Goal: Check status: Check status

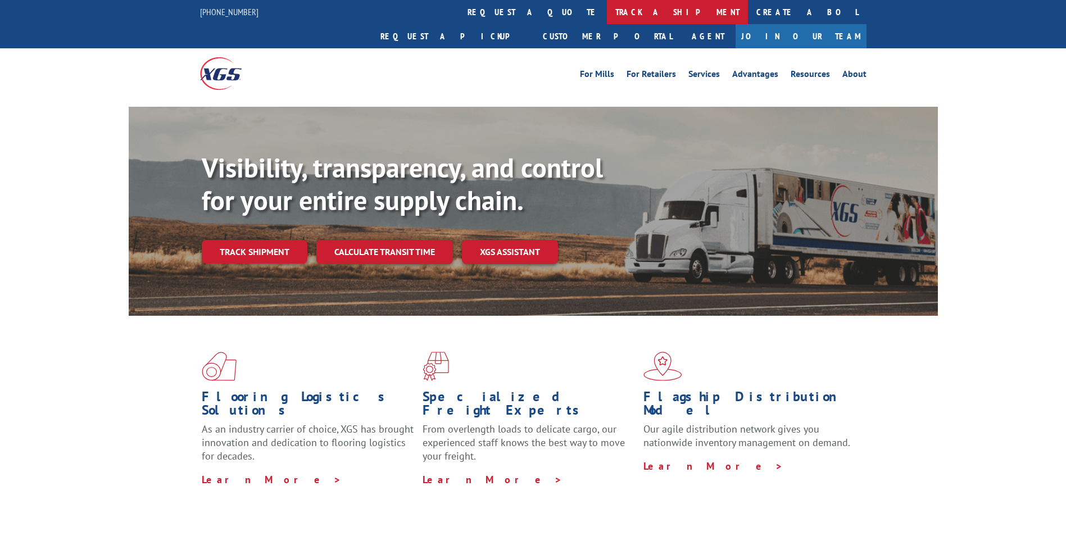
drag, startPoint x: 497, startPoint y: 26, endPoint x: 497, endPoint y: 20, distance: 6.2
click at [497, 48] on div "For [PERSON_NAME] For Retailers Services Advantages Resources About For [PERSON…" at bounding box center [533, 73] width 667 height 50
click at [607, 15] on link "track a shipment" at bounding box center [677, 12] width 141 height 24
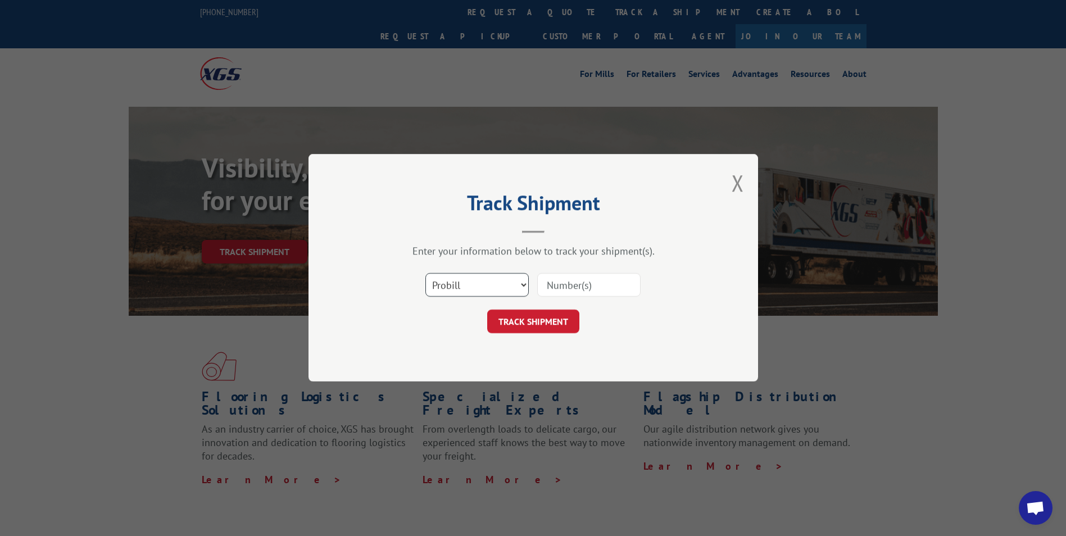
click at [511, 290] on select "Select category... Probill BOL PO" at bounding box center [476, 286] width 103 height 24
select select "bol"
click at [425, 274] on select "Select category... Probill BOL PO" at bounding box center [476, 286] width 103 height 24
click at [581, 279] on input at bounding box center [588, 286] width 103 height 24
type input "664081"
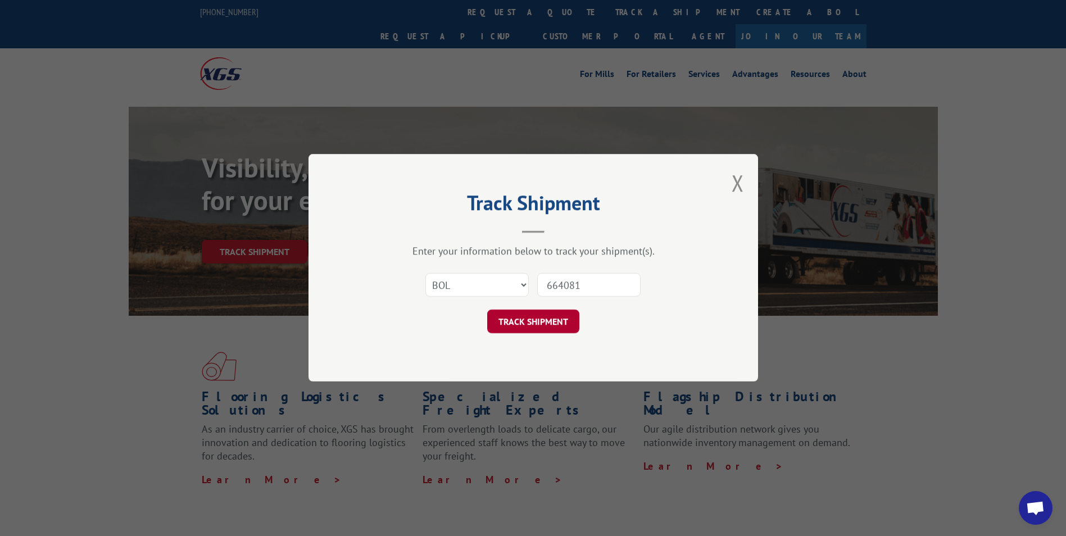
click at [531, 332] on button "TRACK SHIPMENT" at bounding box center [533, 322] width 92 height 24
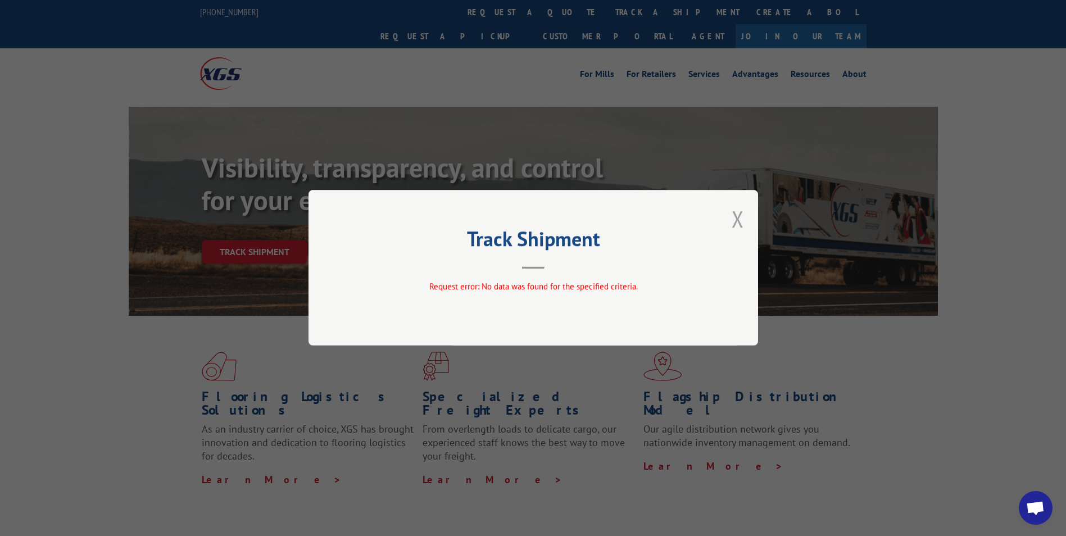
click at [738, 224] on button "Close modal" at bounding box center [738, 219] width 12 height 30
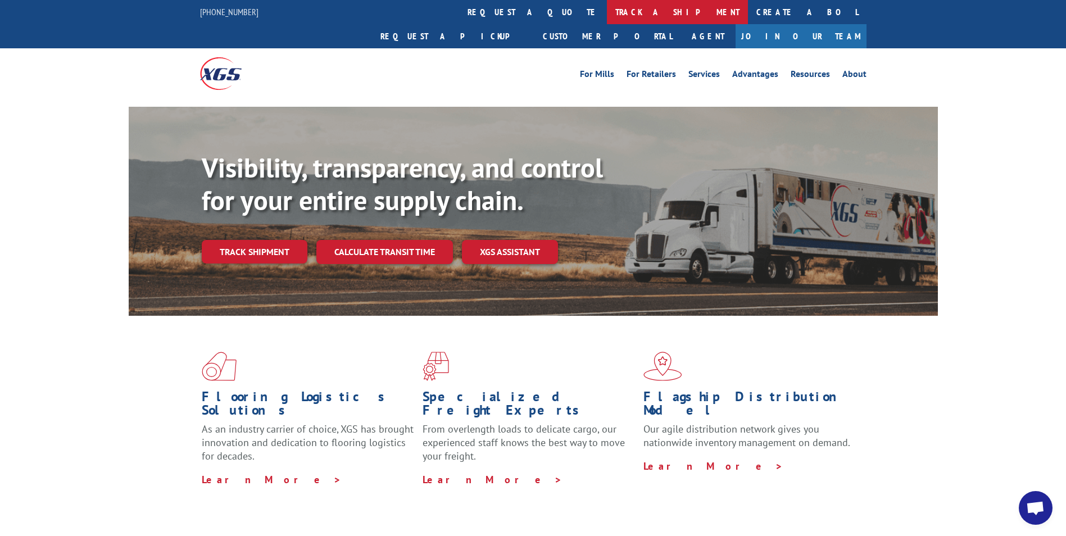
click at [607, 8] on link "track a shipment" at bounding box center [677, 12] width 141 height 24
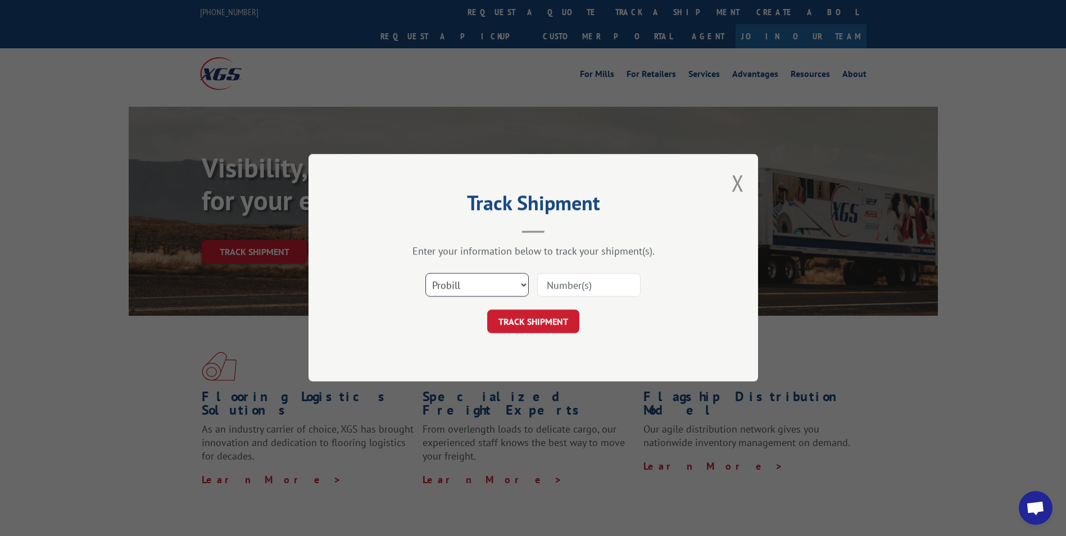
click at [464, 292] on select "Select category... Probill BOL PO" at bounding box center [476, 286] width 103 height 24
select select "po"
click at [425, 274] on select "Select category... Probill BOL PO" at bounding box center [476, 286] width 103 height 24
click at [560, 280] on input at bounding box center [588, 286] width 103 height 24
type input "77363"
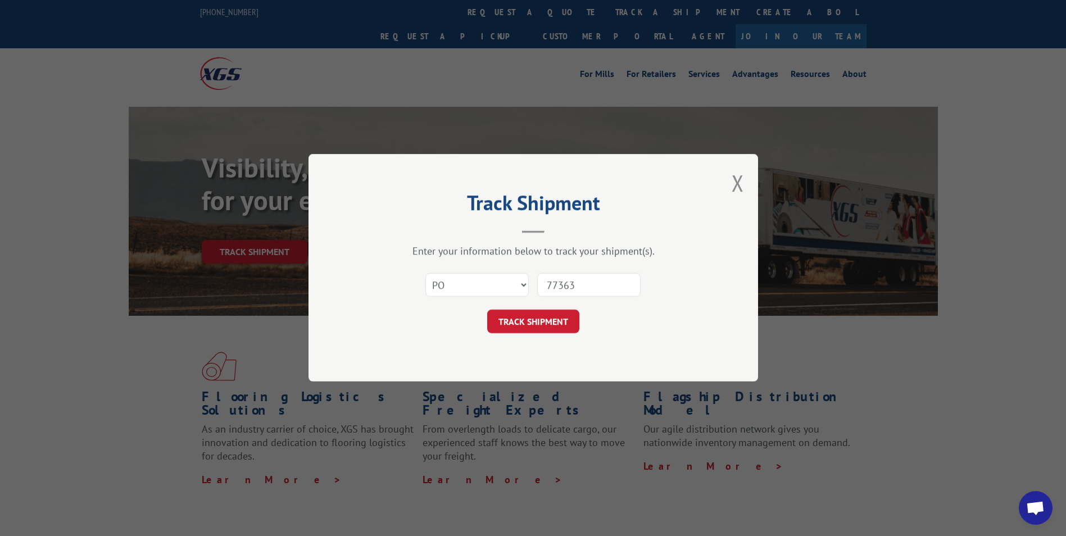
click button "TRACK SHIPMENT" at bounding box center [533, 322] width 92 height 24
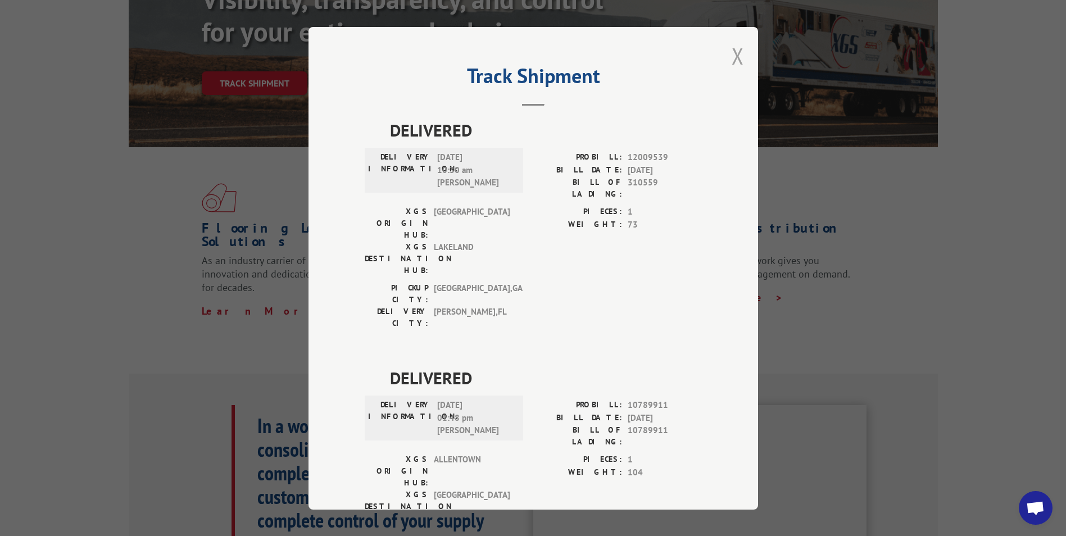
click at [732, 64] on button "Close modal" at bounding box center [738, 56] width 12 height 30
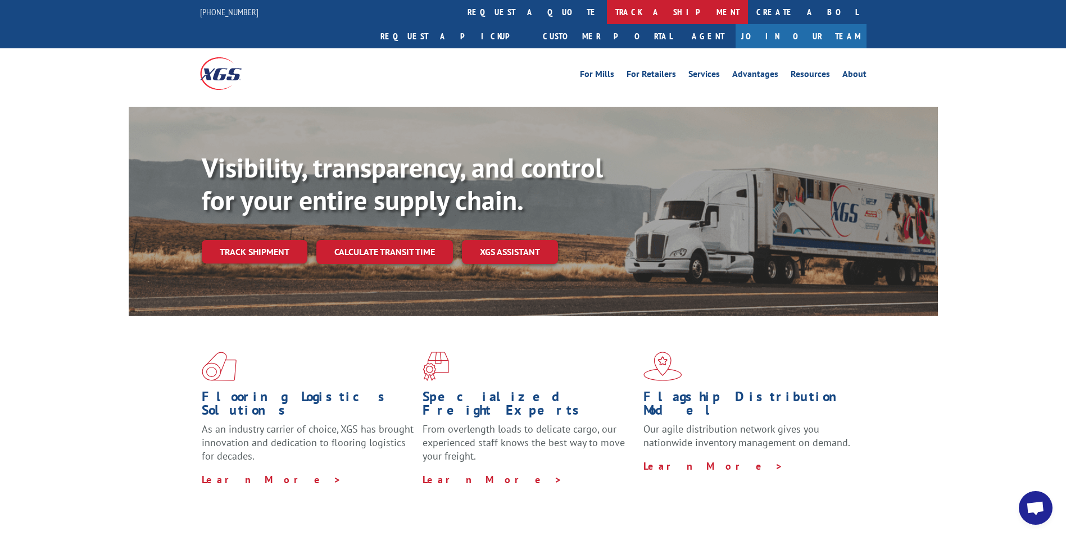
click at [607, 11] on link "track a shipment" at bounding box center [677, 12] width 141 height 24
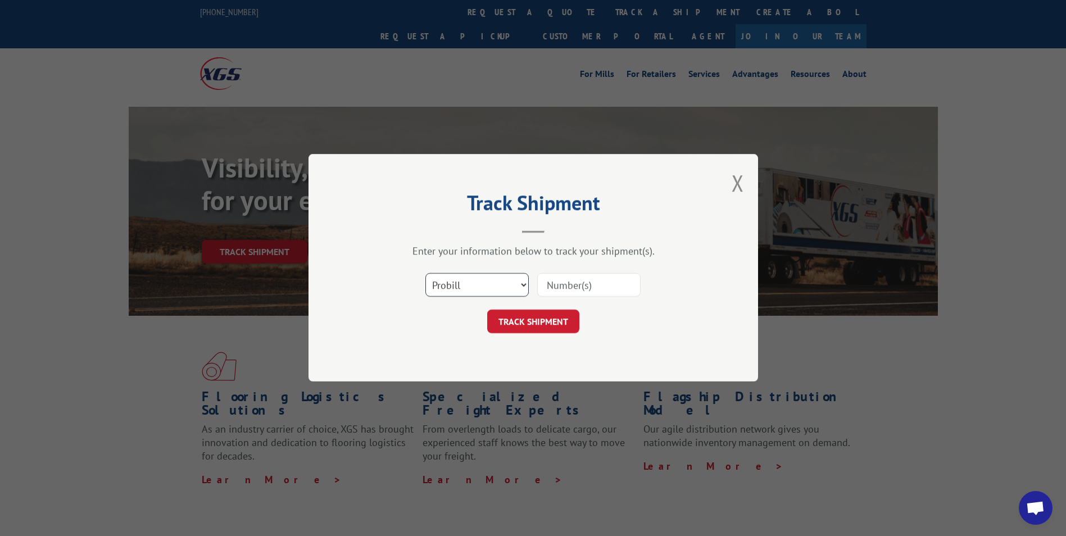
drag, startPoint x: 474, startPoint y: 282, endPoint x: 473, endPoint y: 296, distance: 14.1
click at [474, 288] on select "Select category... Probill BOL PO" at bounding box center [476, 286] width 103 height 24
select select "bol"
click at [425, 274] on select "Select category... Probill BOL PO" at bounding box center [476, 286] width 103 height 24
click at [577, 280] on input at bounding box center [588, 286] width 103 height 24
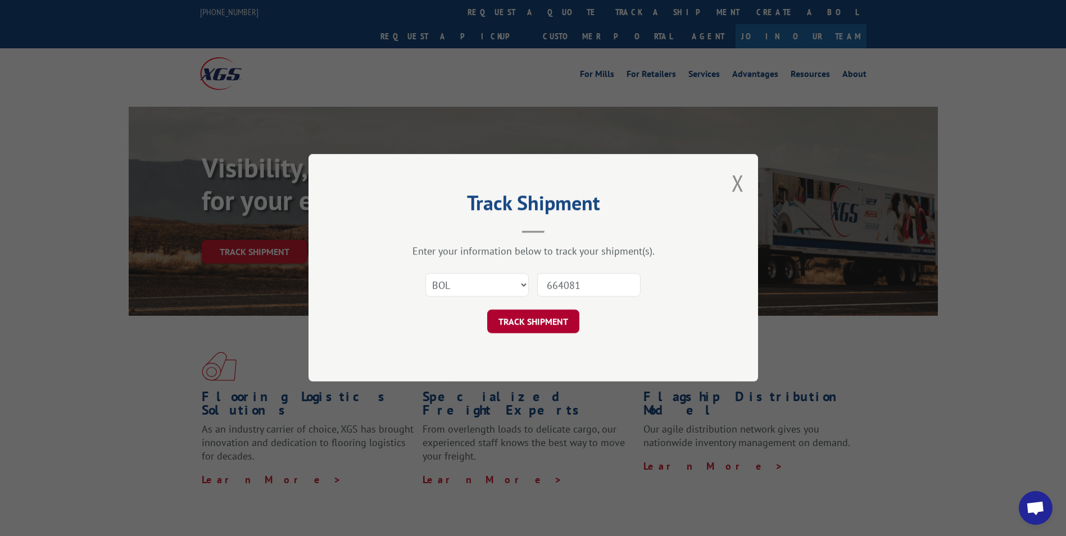
type input "664081"
click at [529, 319] on button "TRACK SHIPMENT" at bounding box center [533, 322] width 92 height 24
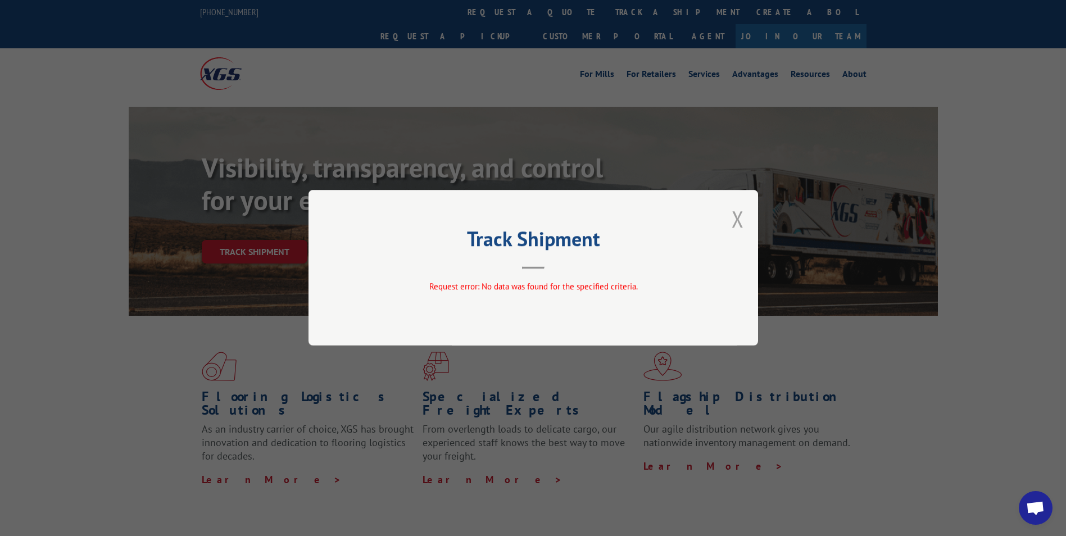
click at [740, 214] on button "Close modal" at bounding box center [738, 219] width 12 height 30
